Goal: Transaction & Acquisition: Download file/media

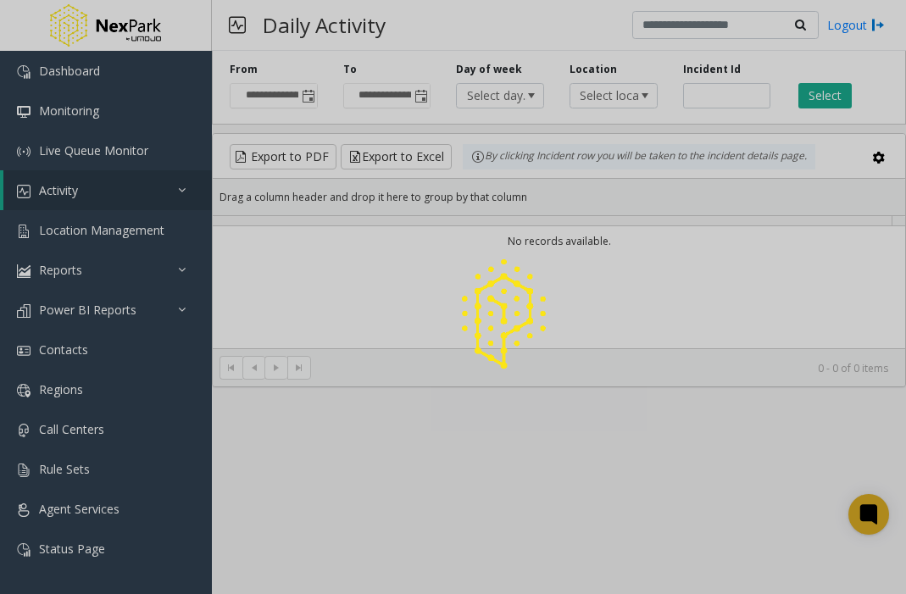
click at [22, 17] on div at bounding box center [453, 297] width 906 height 594
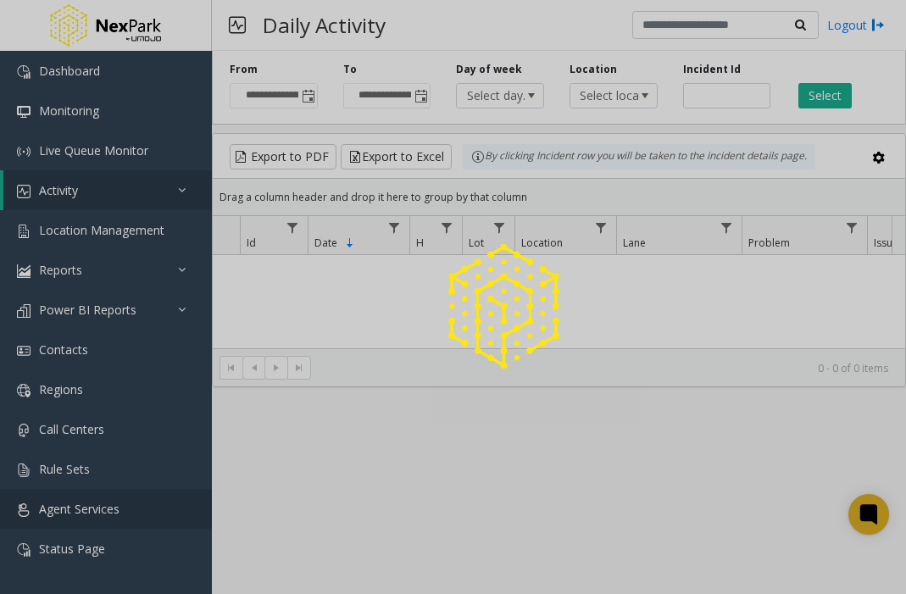
click at [89, 505] on span "Agent Services" at bounding box center [79, 509] width 80 height 16
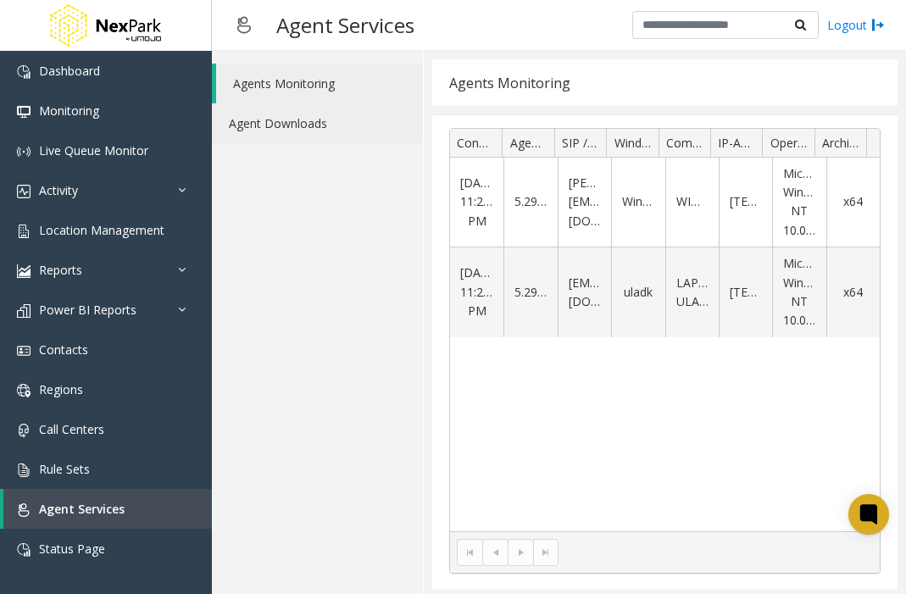
click at [313, 135] on link "Agent Downloads" at bounding box center [317, 123] width 211 height 40
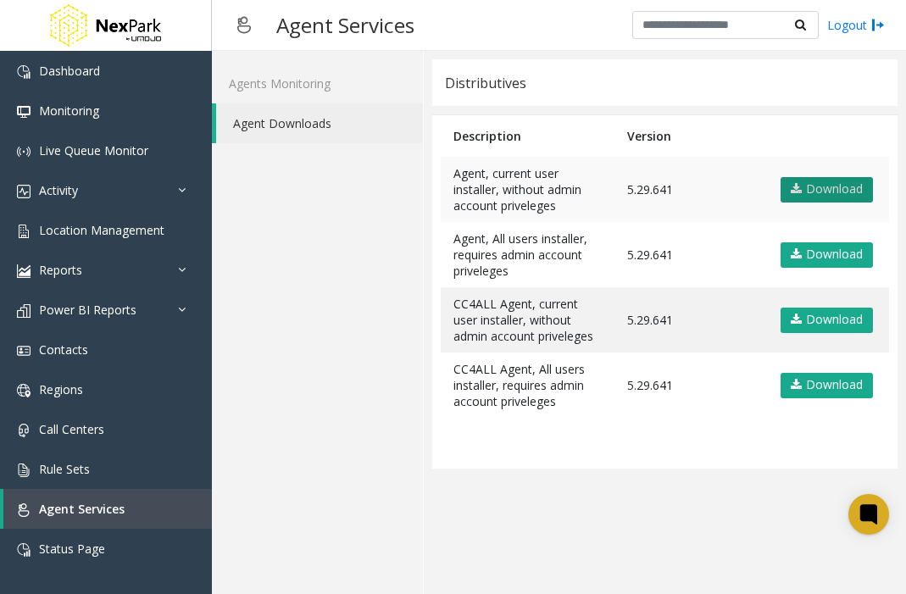
click at [832, 178] on link "Download" at bounding box center [826, 189] width 92 height 25
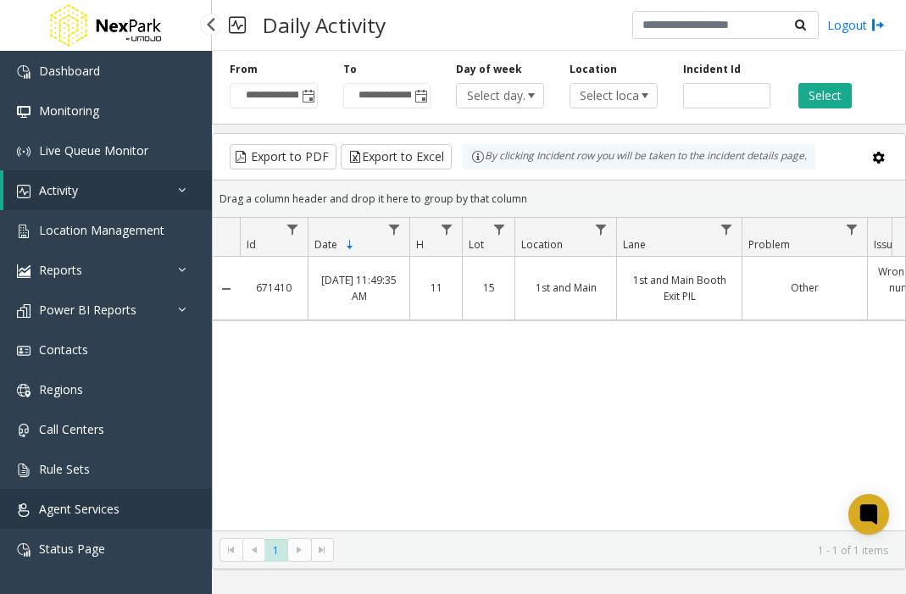
click at [103, 501] on span "Agent Services" at bounding box center [79, 509] width 80 height 16
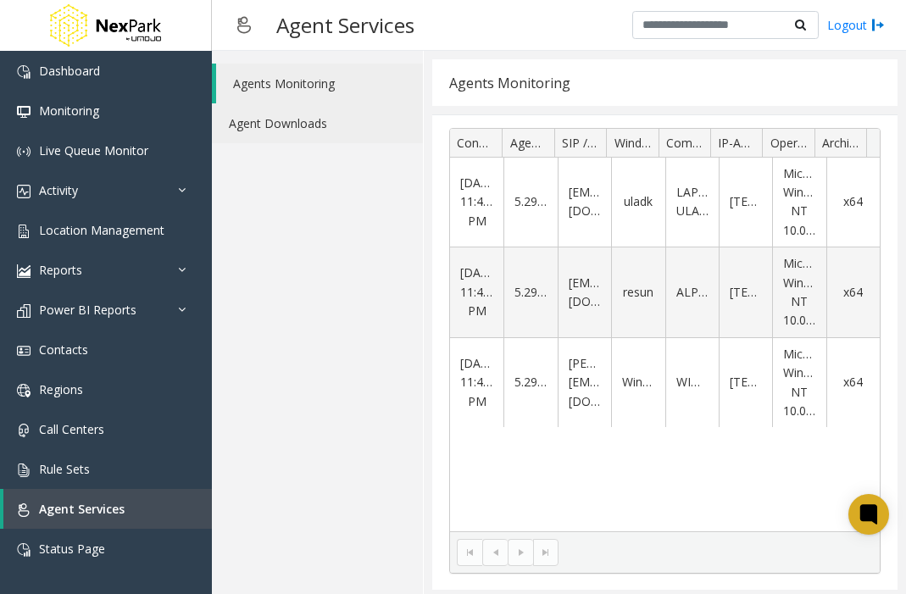
click at [284, 137] on link "Agent Downloads" at bounding box center [317, 123] width 211 height 40
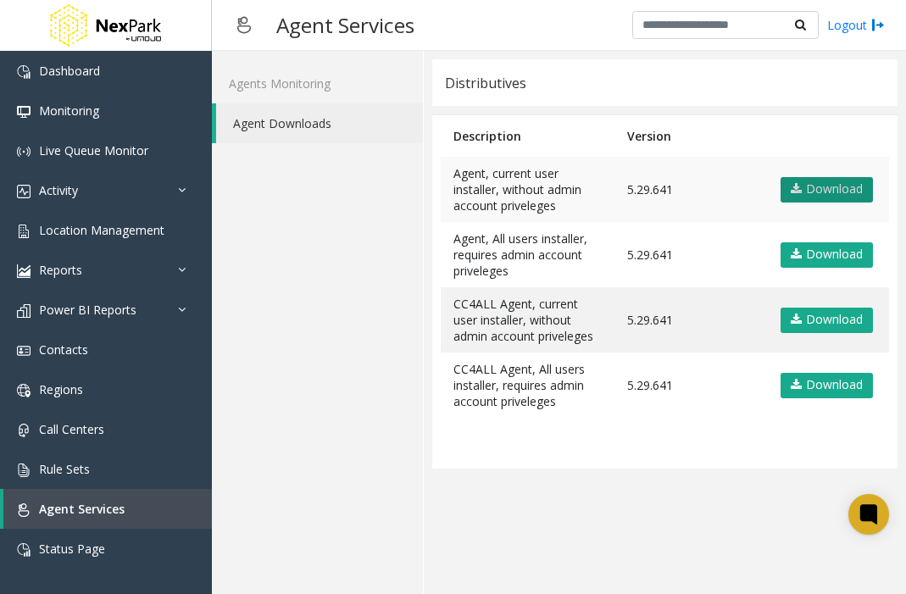
click at [832, 190] on link "Download" at bounding box center [826, 189] width 92 height 25
click at [848, 97] on div "Distributives" at bounding box center [664, 82] width 465 height 47
click at [815, 186] on link "Download" at bounding box center [826, 189] width 92 height 25
click at [835, 188] on link "Download" at bounding box center [826, 189] width 92 height 25
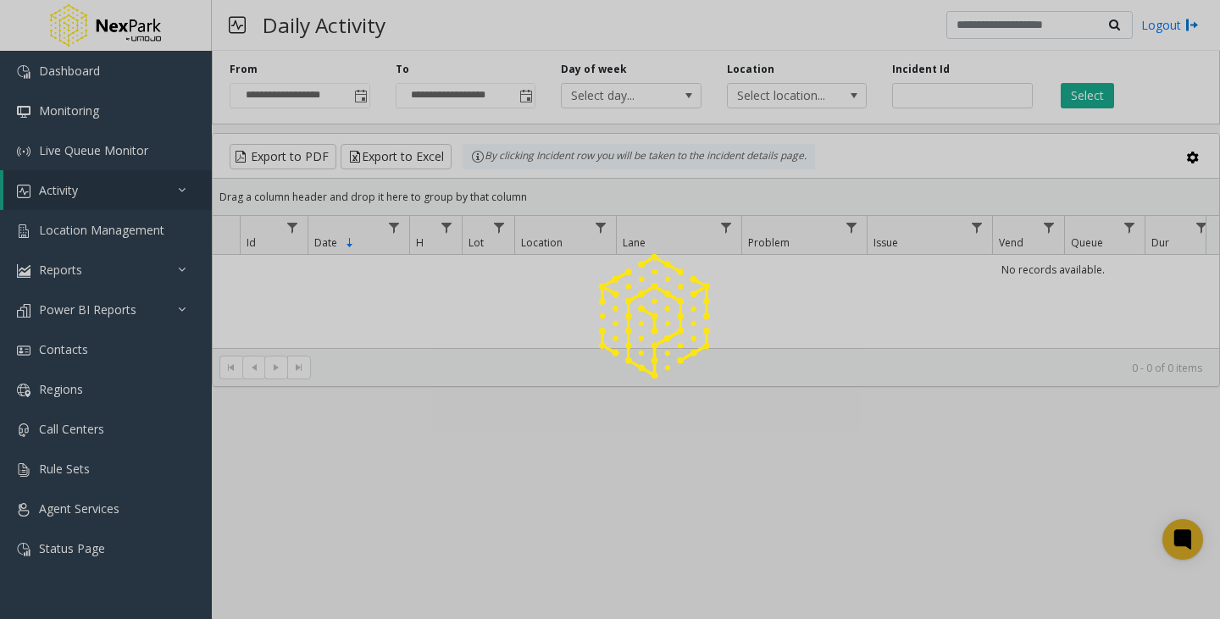
click at [98, 547] on div at bounding box center [610, 309] width 1220 height 619
click at [40, 541] on div at bounding box center [610, 309] width 1220 height 619
click at [58, 515] on div at bounding box center [610, 309] width 1220 height 619
click at [62, 513] on div at bounding box center [610, 309] width 1220 height 619
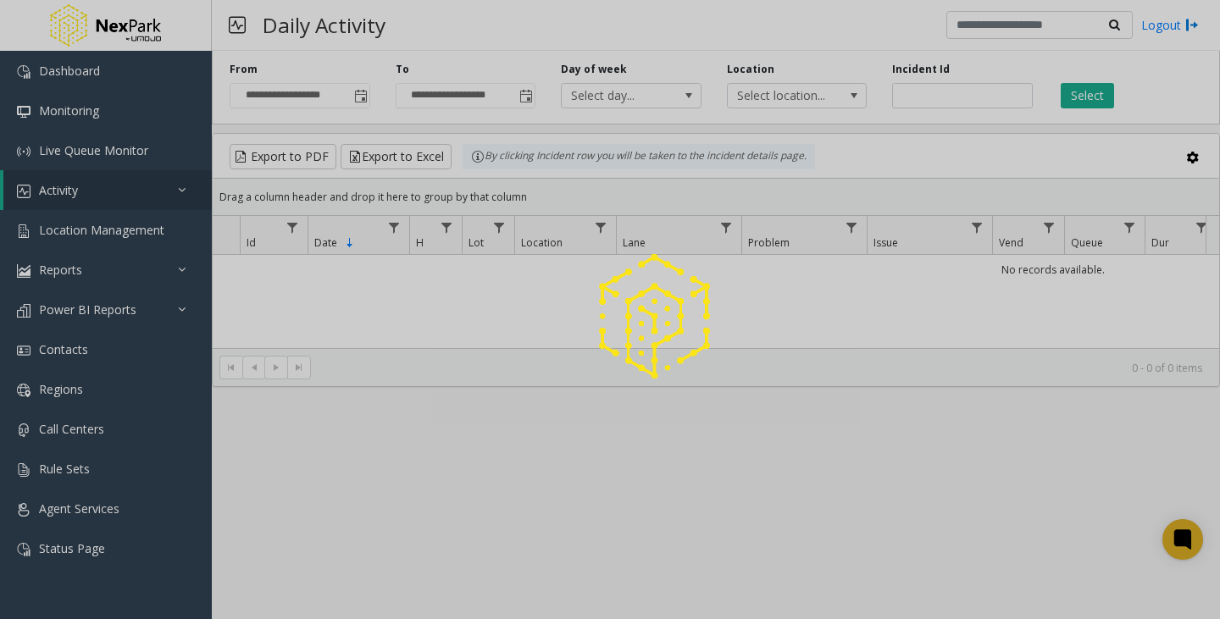
click at [62, 513] on div at bounding box center [610, 309] width 1220 height 619
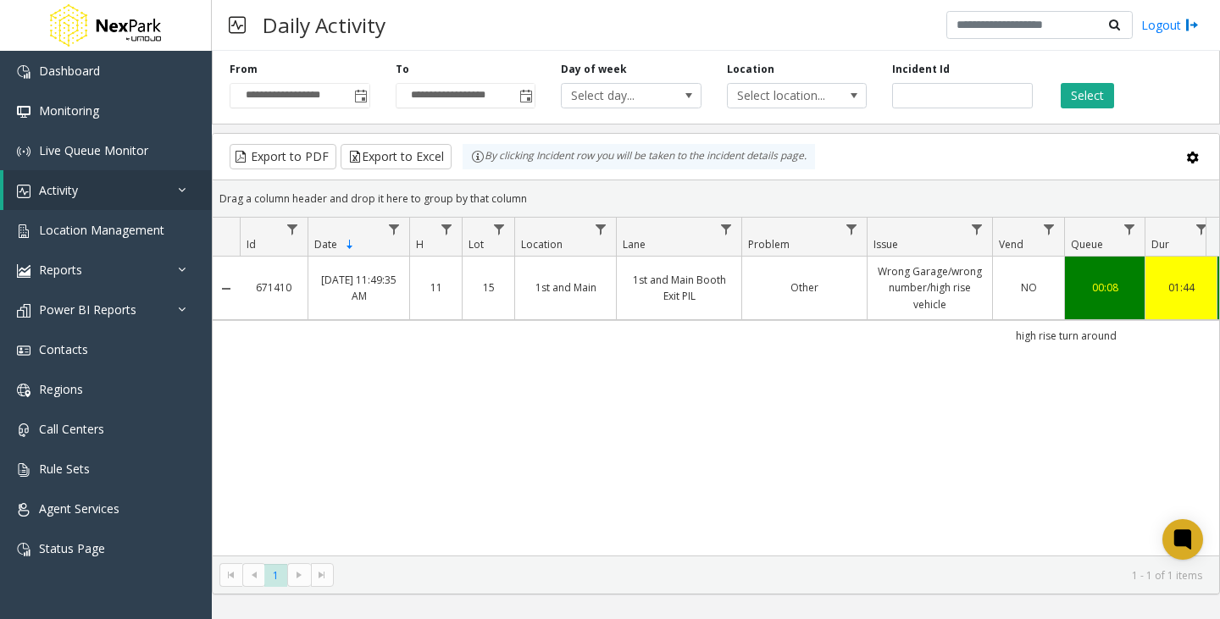
click at [503, 404] on div "671410 [DATE] 11:49:35 AM 11 15 1st and Main 1st and Main Booth Exit PIL Other …" at bounding box center [716, 406] width 1007 height 299
click at [51, 513] on span "Agent Services" at bounding box center [79, 509] width 80 height 16
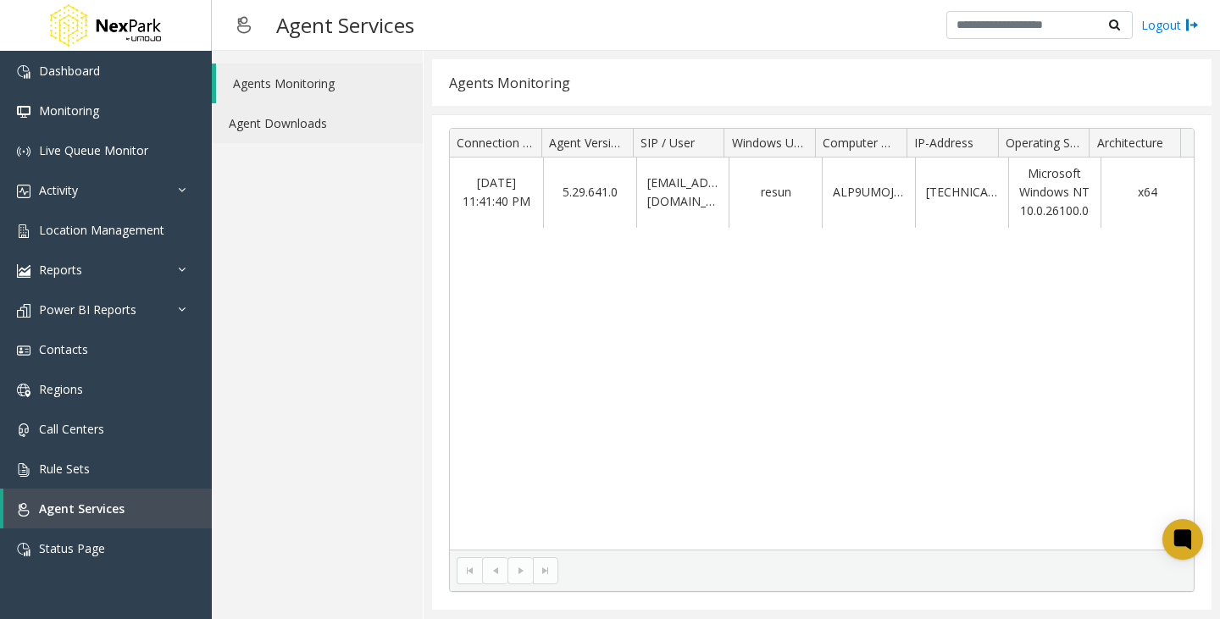
click at [286, 130] on link "Agent Downloads" at bounding box center [317, 123] width 211 height 40
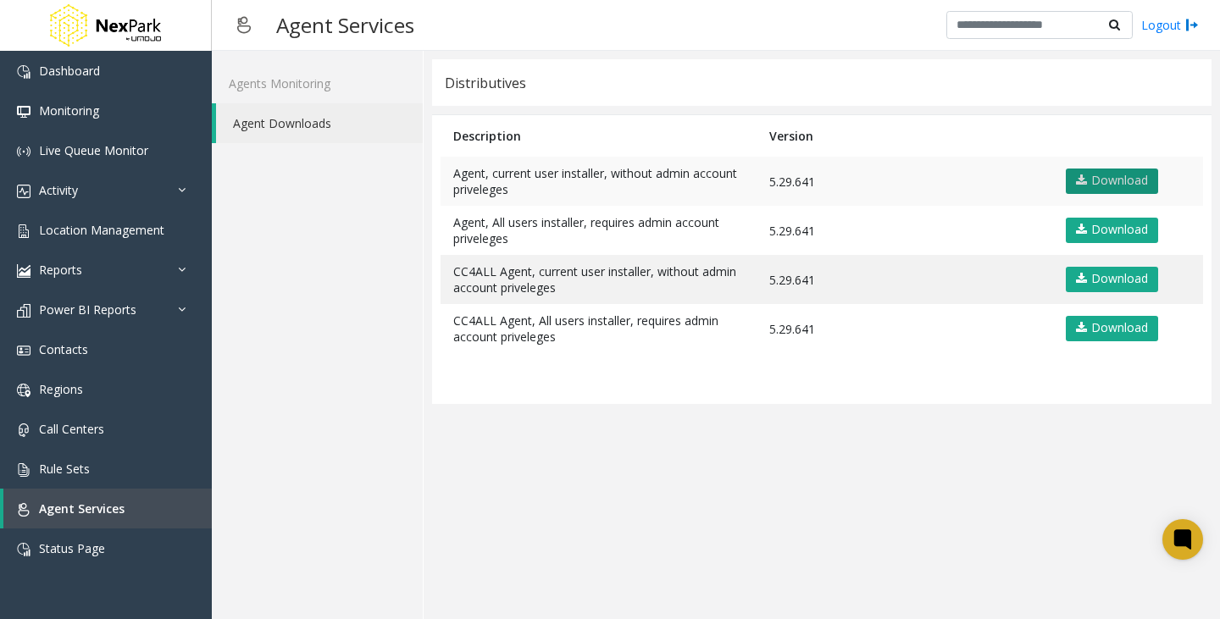
click at [1118, 188] on link "Download" at bounding box center [1112, 181] width 92 height 25
click at [1118, 227] on link "Download" at bounding box center [1112, 230] width 92 height 25
click at [604, 492] on app-distributives "Distributives Description Version Agent, current user installer, without admin …" at bounding box center [821, 335] width 779 height 552
click at [1128, 174] on link "Download" at bounding box center [1112, 181] width 92 height 25
click at [1112, 514] on app-distributives "Distributives Description Version Agent, current user installer, without admin …" at bounding box center [821, 335] width 779 height 552
